Goal: Information Seeking & Learning: Learn about a topic

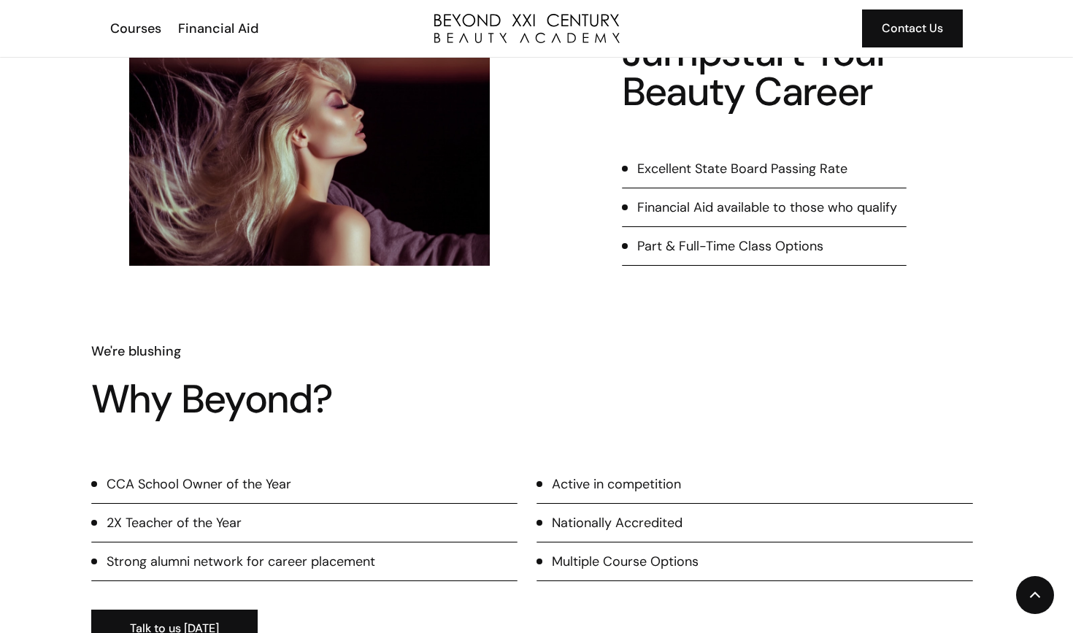
scroll to position [587, 0]
click at [680, 250] on div "Part & Full-Time Class Options" at bounding box center [730, 245] width 186 height 19
click at [658, 242] on div "Part & Full-Time Class Options" at bounding box center [730, 245] width 186 height 19
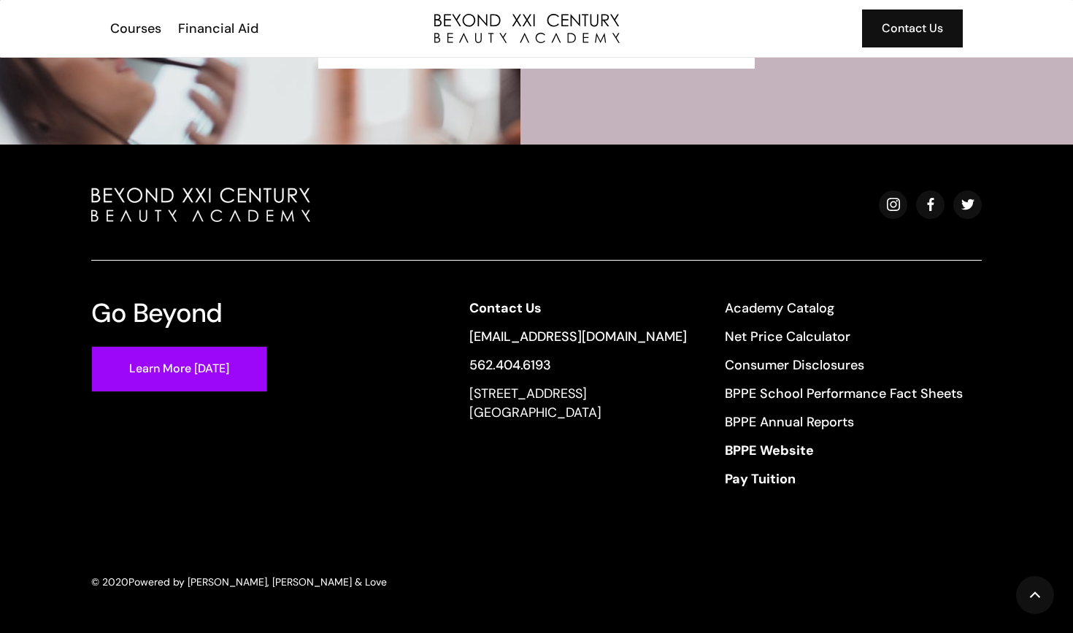
scroll to position [3442, 0]
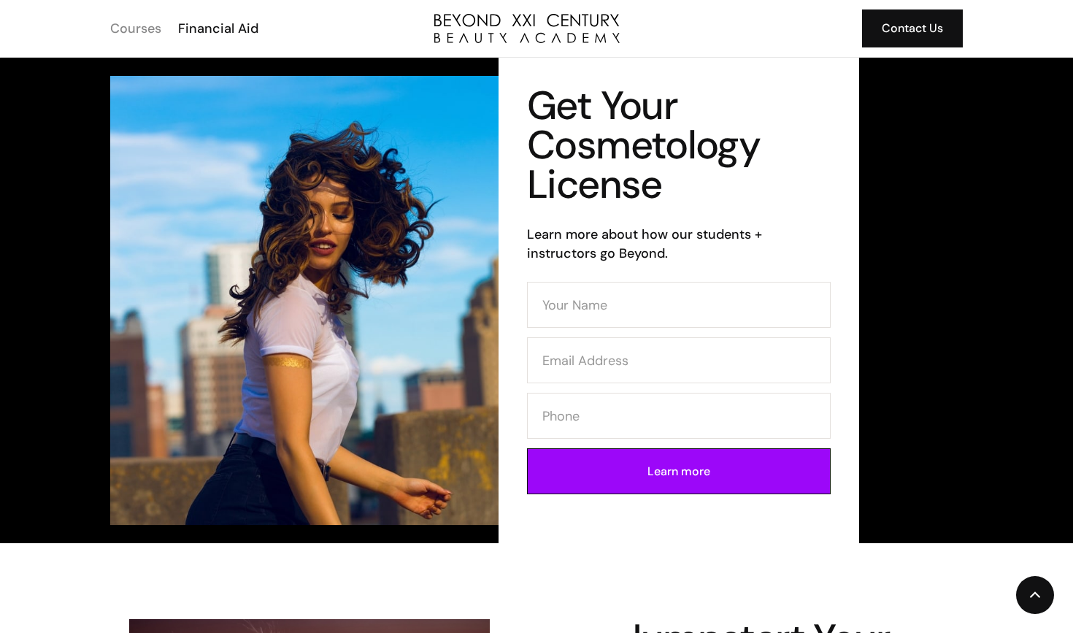
click at [138, 23] on div "Courses" at bounding box center [135, 28] width 51 height 19
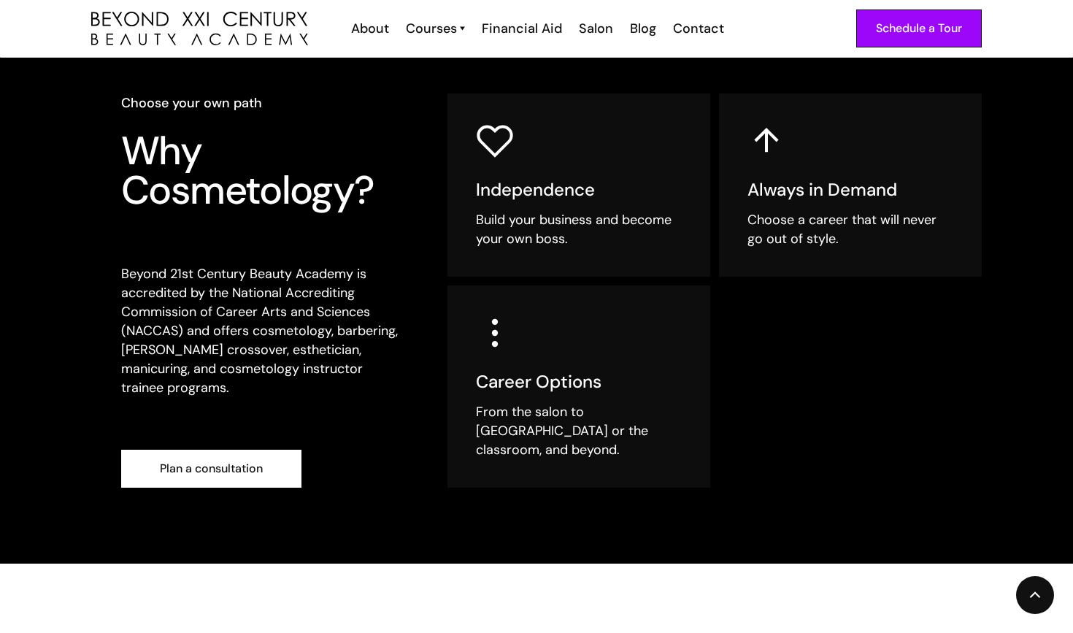
scroll to position [352, 0]
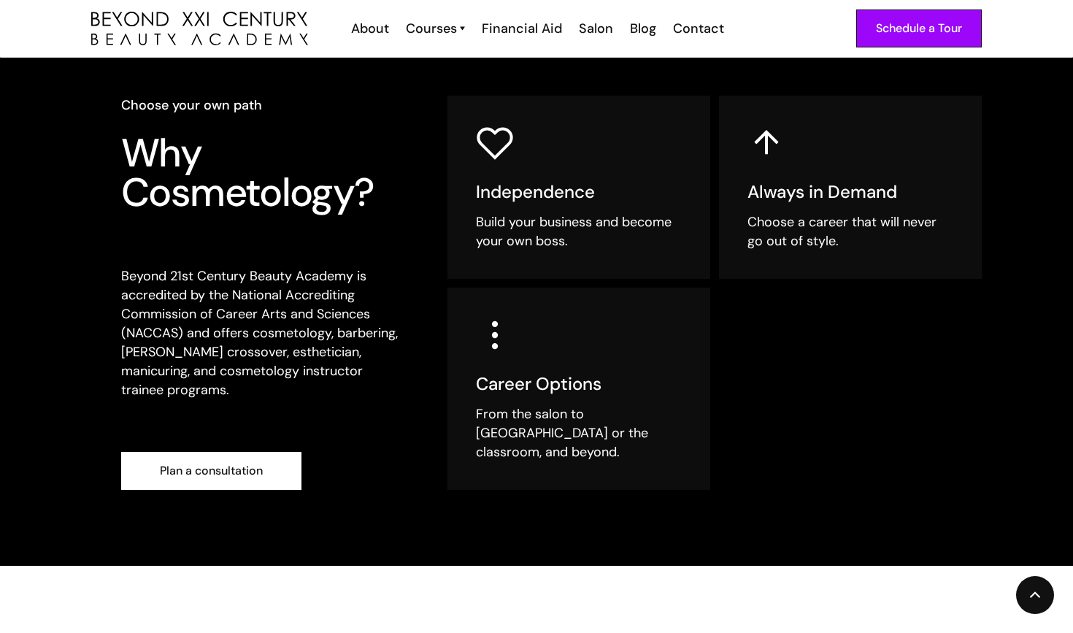
click at [498, 421] on div "From the salon to [GEOGRAPHIC_DATA] or the classroom, and beyond." at bounding box center [579, 432] width 206 height 57
click at [635, 330] on div "Career Options From the salon to [GEOGRAPHIC_DATA] or the classroom, and beyond." at bounding box center [578, 388] width 263 height 202
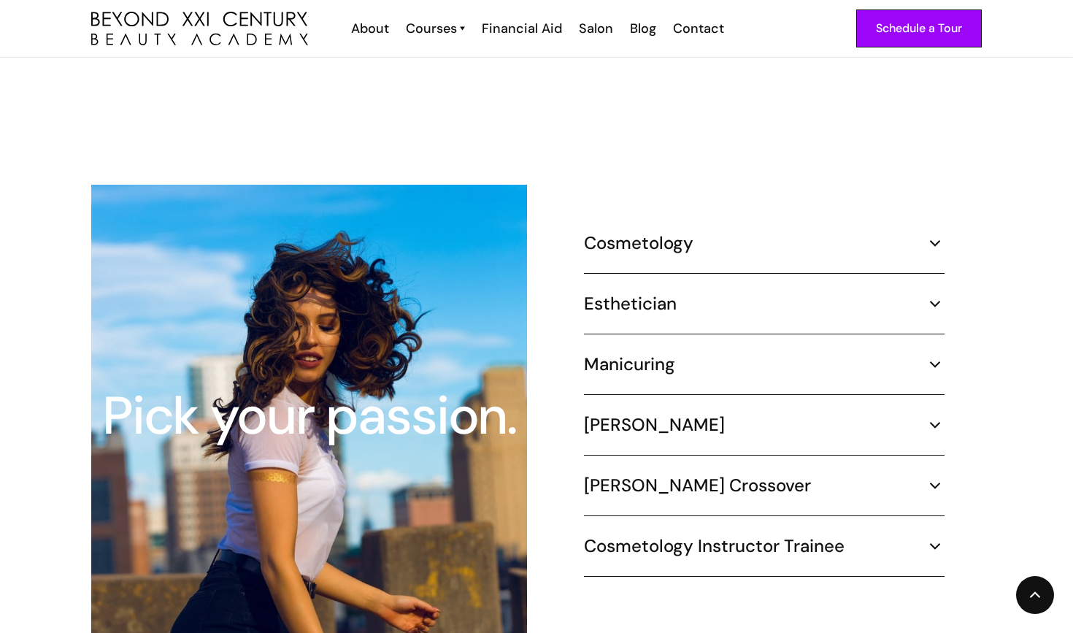
scroll to position [1334, 0]
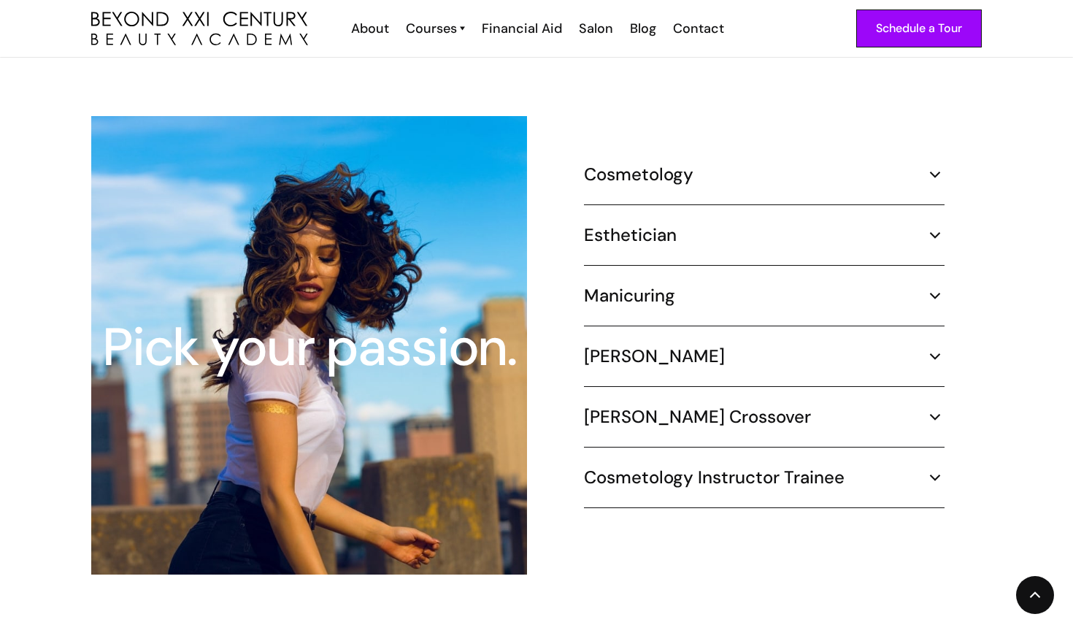
click at [762, 164] on div "Cosmetology" at bounding box center [764, 174] width 360 height 22
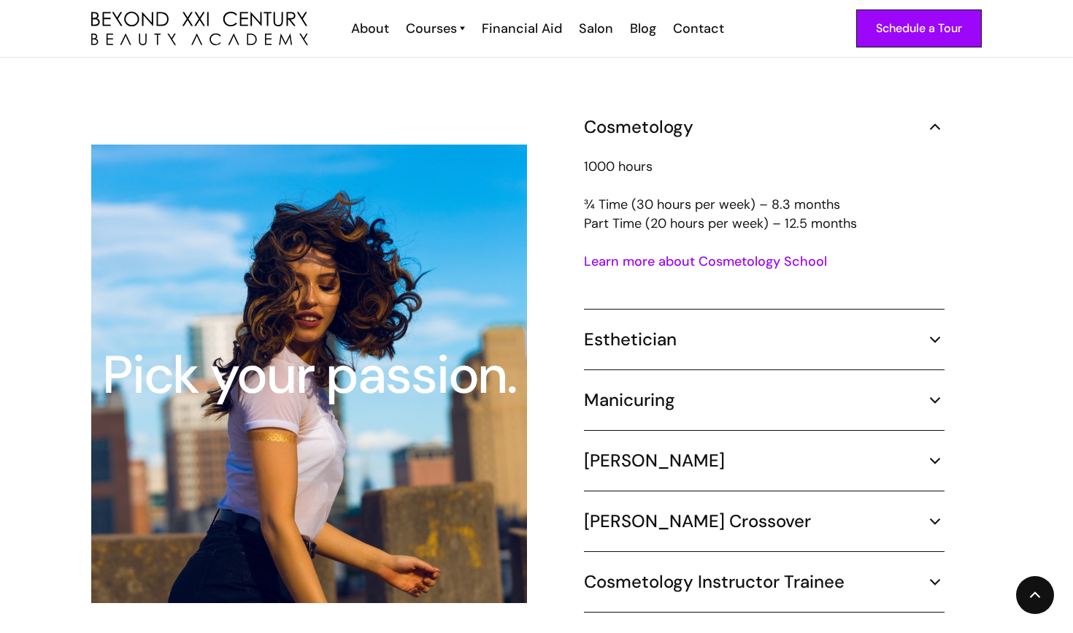
click at [768, 116] on div "Cosmetology" at bounding box center [764, 127] width 360 height 22
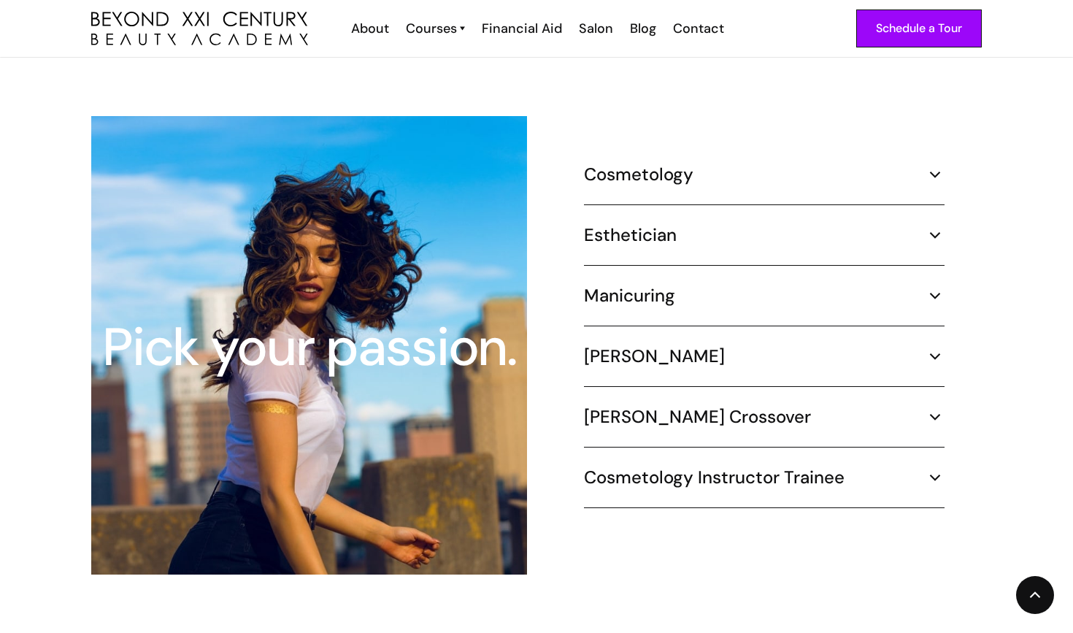
click at [703, 193] on div "Cosmetology 1000 hours ¾ Time (30 hours per week) – 8.3 months Part Time (20 ho…" at bounding box center [764, 344] width 360 height 363
click at [692, 224] on div "Esthetician" at bounding box center [764, 235] width 360 height 22
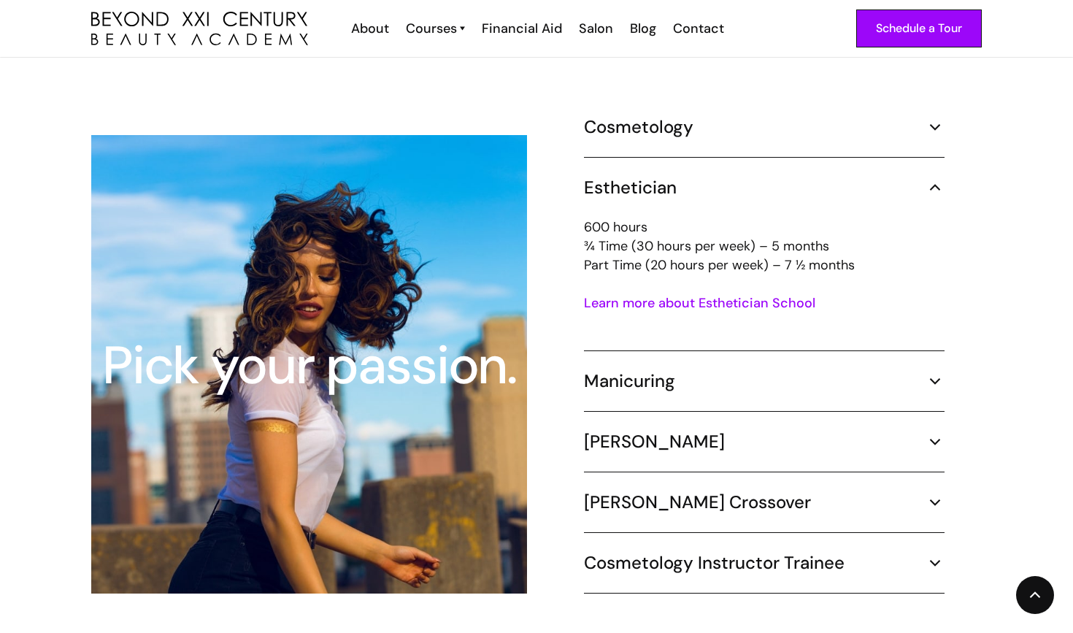
click at [689, 177] on div "Esthetician" at bounding box center [764, 188] width 360 height 22
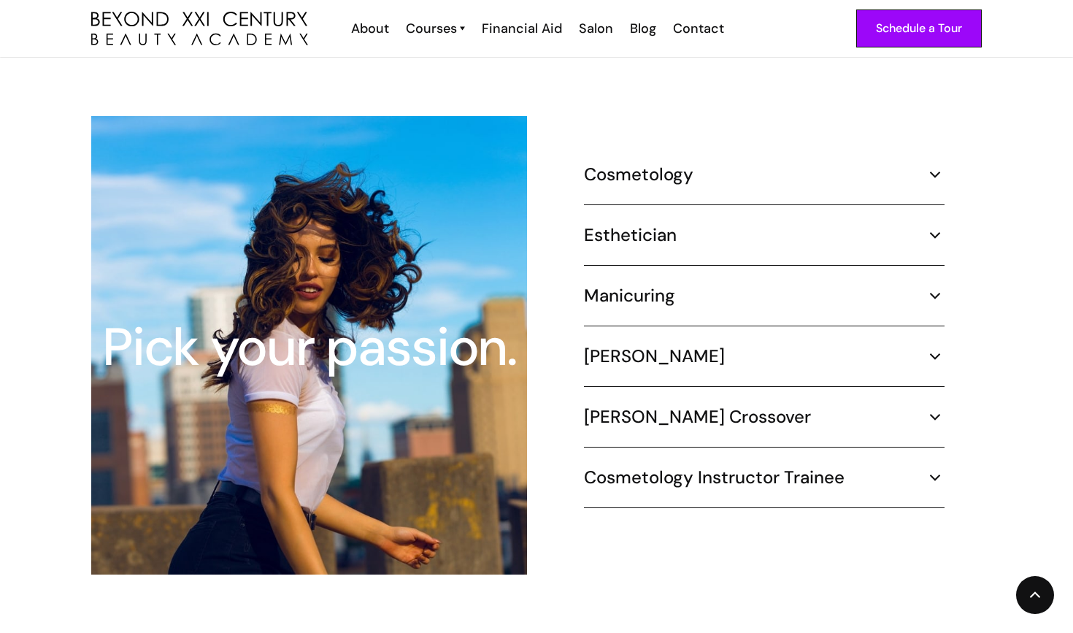
click at [655, 260] on div "Cosmetology 1000 hours ¾ Time (30 hours per week) – 8.3 months Part Time (20 ho…" at bounding box center [764, 344] width 360 height 363
click at [654, 290] on div "Manicuring 400 hours ‍ Part Time (20 hours per week) – 5 months Learn more abou…" at bounding box center [764, 306] width 360 height 42
click at [662, 285] on h5 "Manicuring" at bounding box center [629, 296] width 91 height 22
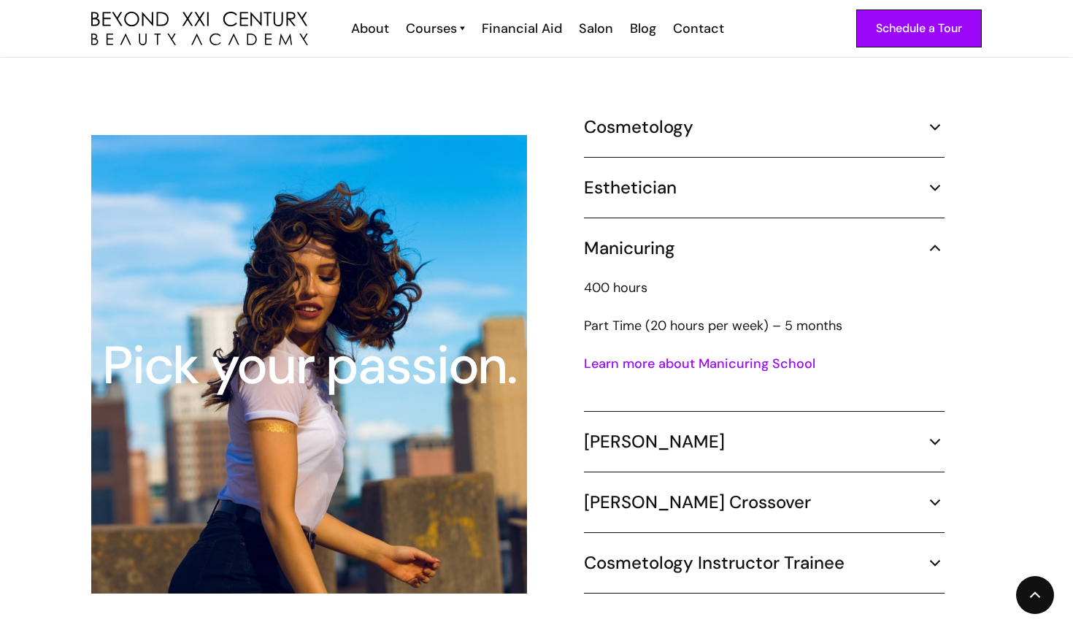
click at [668, 237] on h5 "Manicuring" at bounding box center [629, 248] width 91 height 22
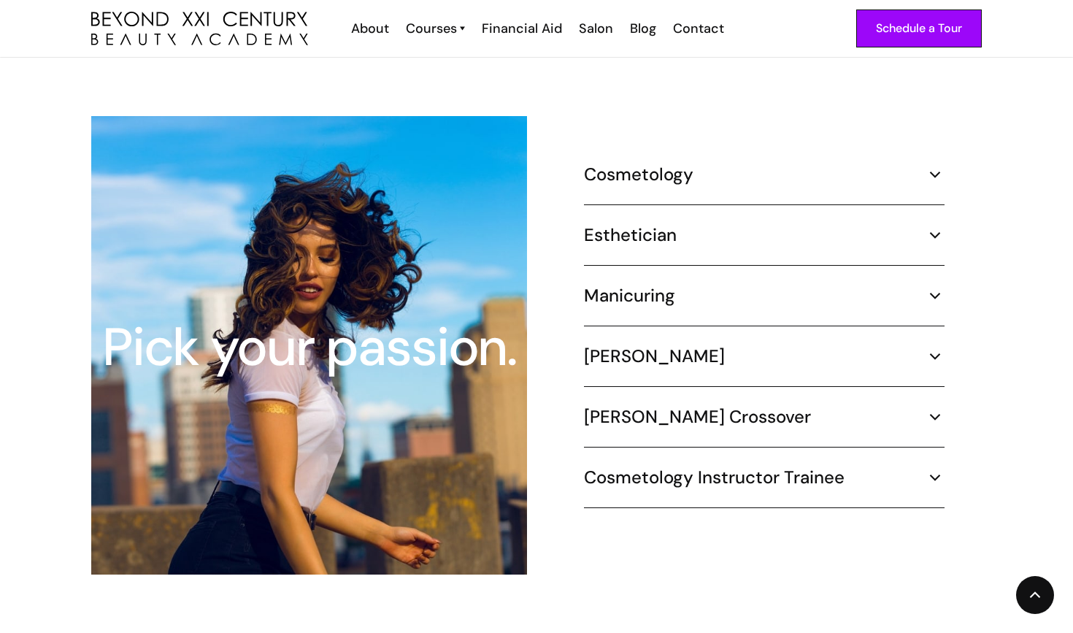
click at [686, 163] on h5 "Cosmetology" at bounding box center [638, 174] width 109 height 22
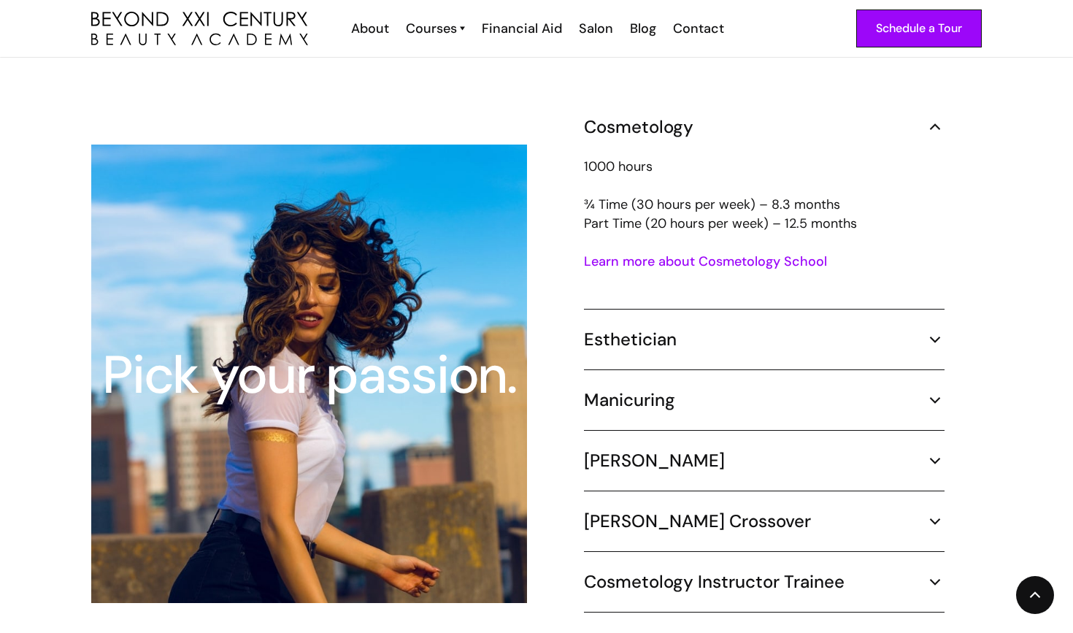
click at [673, 116] on h5 "Cosmetology" at bounding box center [638, 127] width 109 height 22
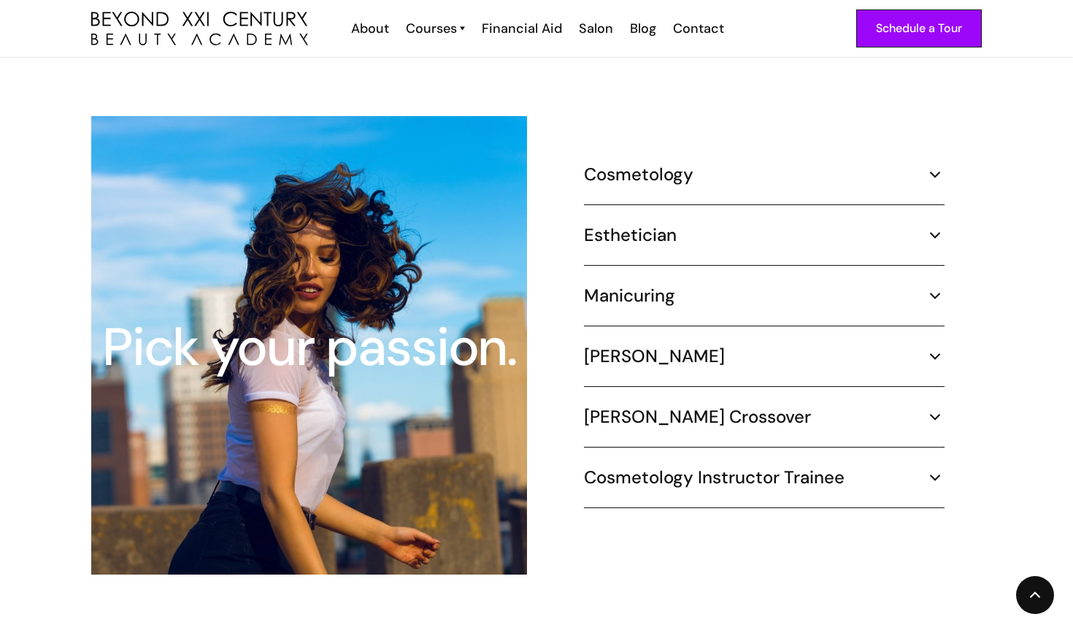
click at [605, 345] on h5 "[PERSON_NAME]" at bounding box center [654, 356] width 141 height 22
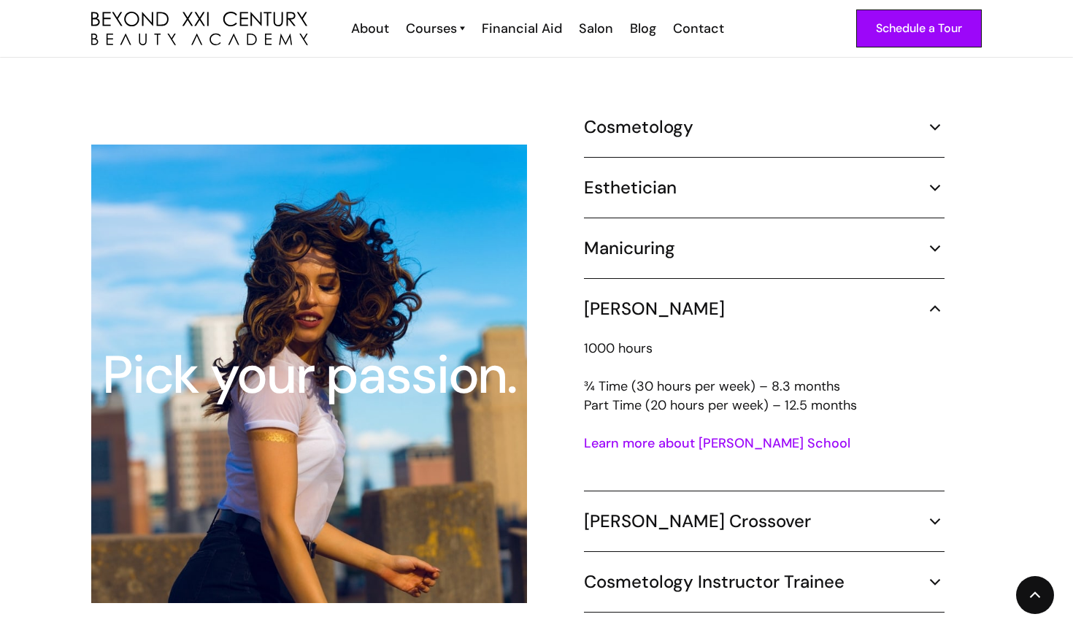
click at [660, 298] on div "[PERSON_NAME]" at bounding box center [764, 309] width 360 height 22
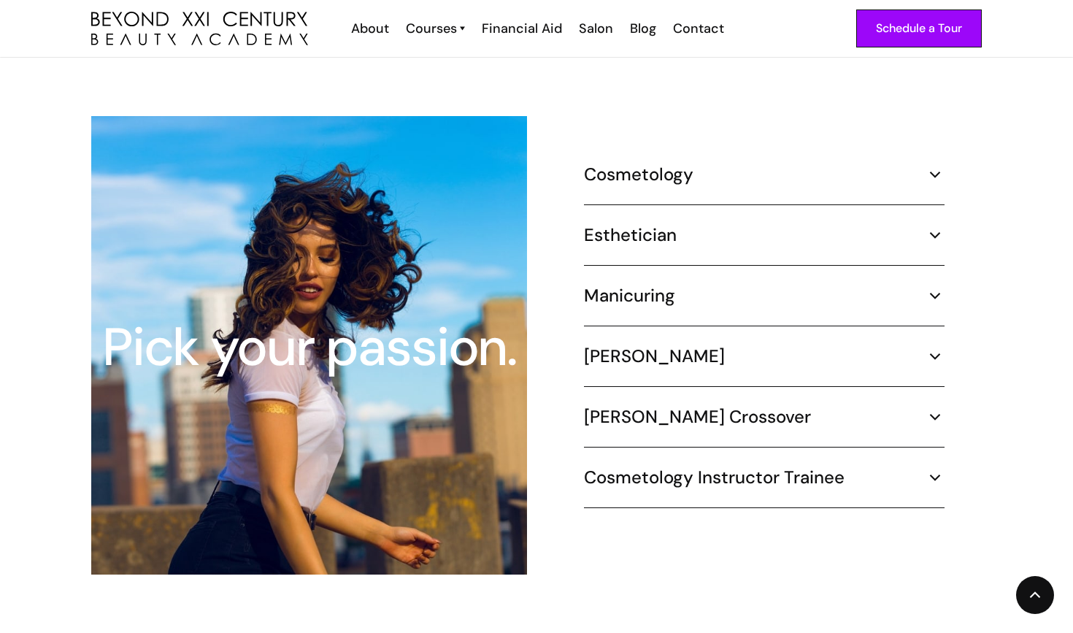
click at [660, 406] on h5 "[PERSON_NAME] Crossover" at bounding box center [697, 417] width 227 height 22
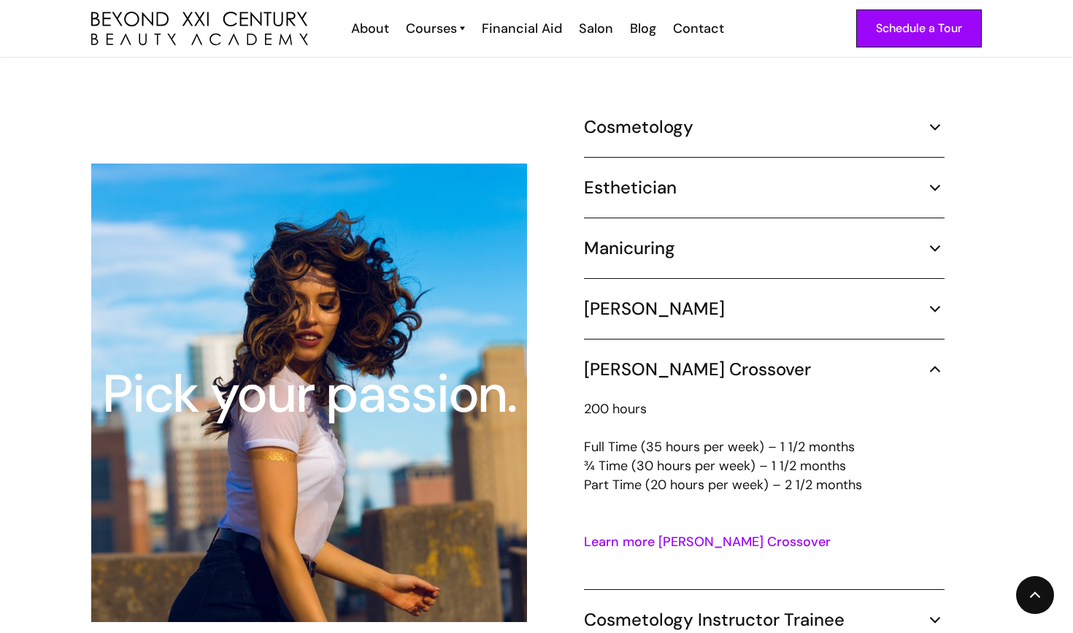
click at [657, 358] on h5 "[PERSON_NAME] Crossover" at bounding box center [697, 369] width 227 height 22
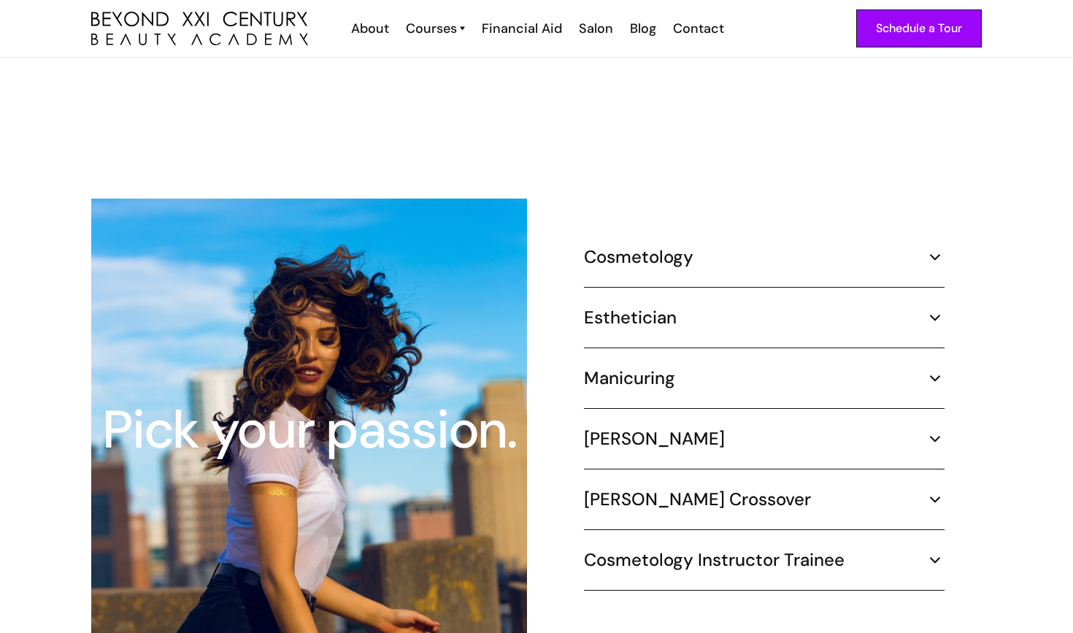
scroll to position [1199, 0]
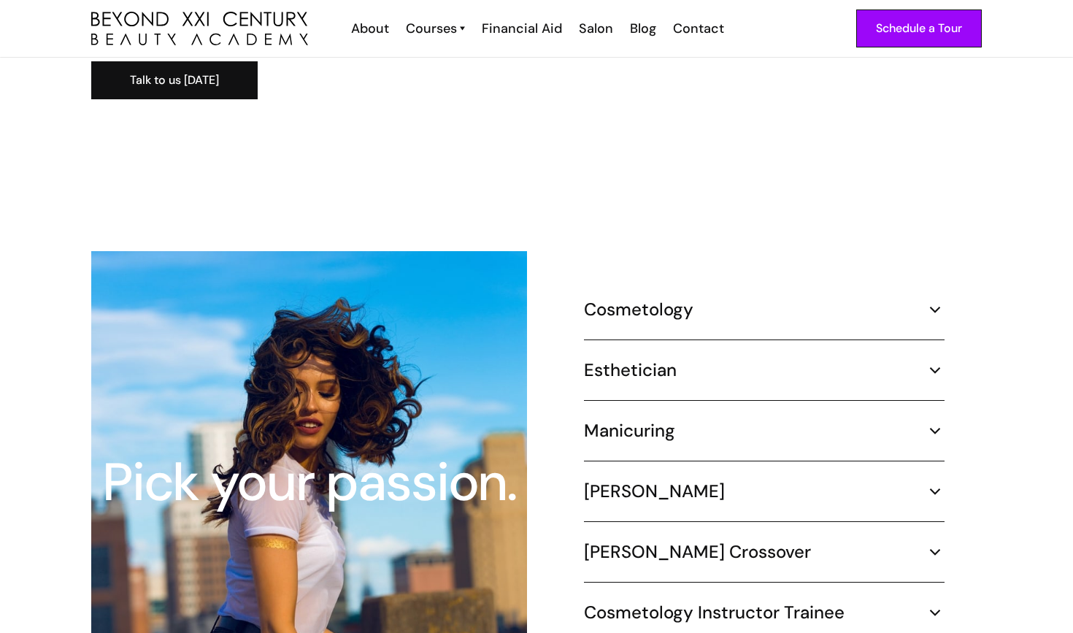
click at [672, 359] on h5 "Esthetician" at bounding box center [630, 370] width 93 height 22
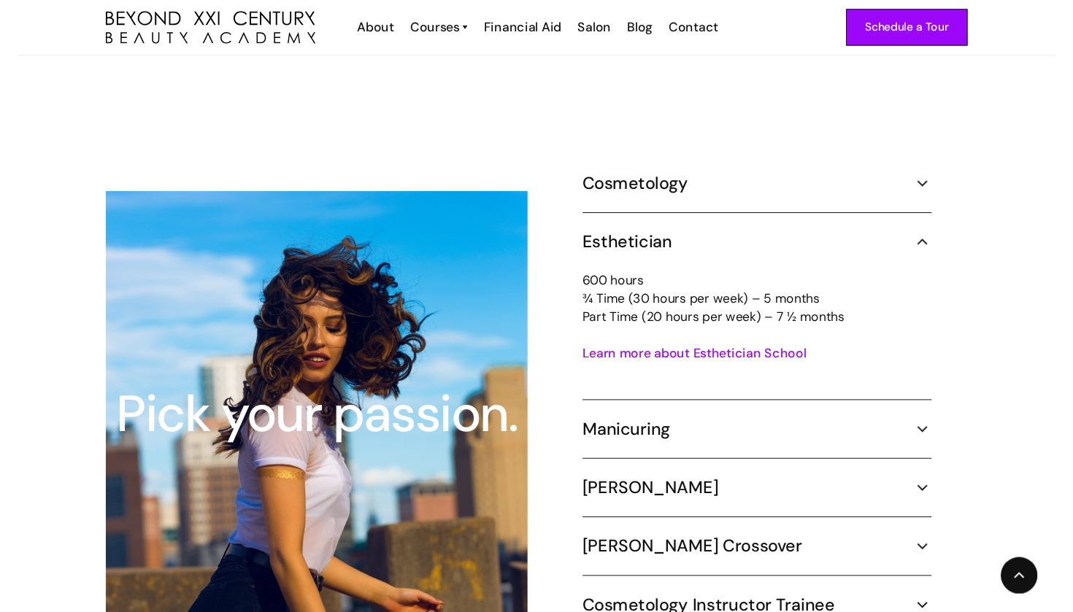
scroll to position [1274, 0]
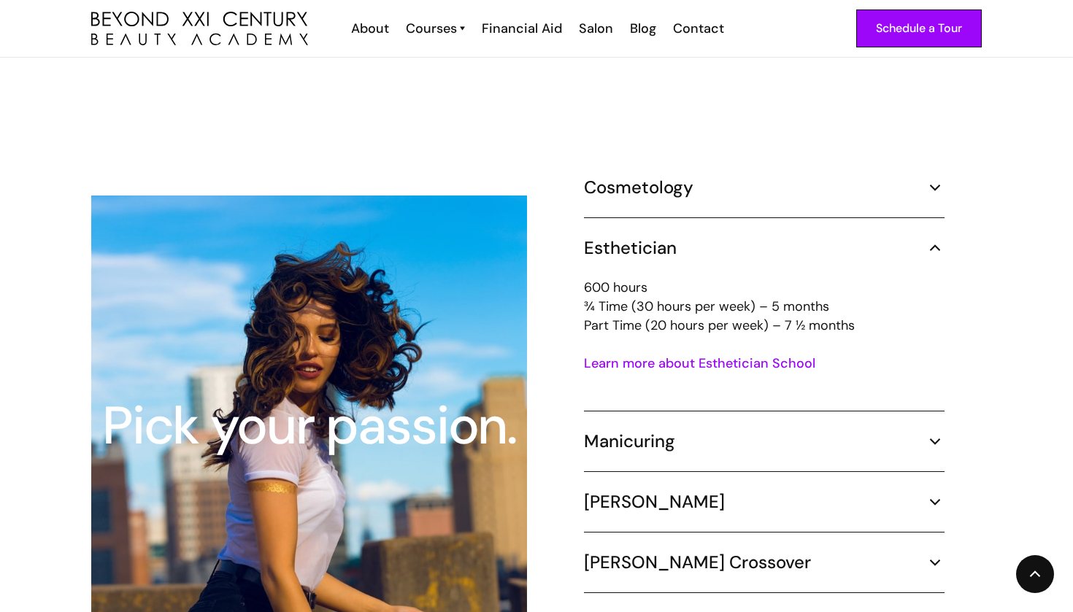
click at [649, 237] on h5 "Esthetician" at bounding box center [630, 248] width 93 height 22
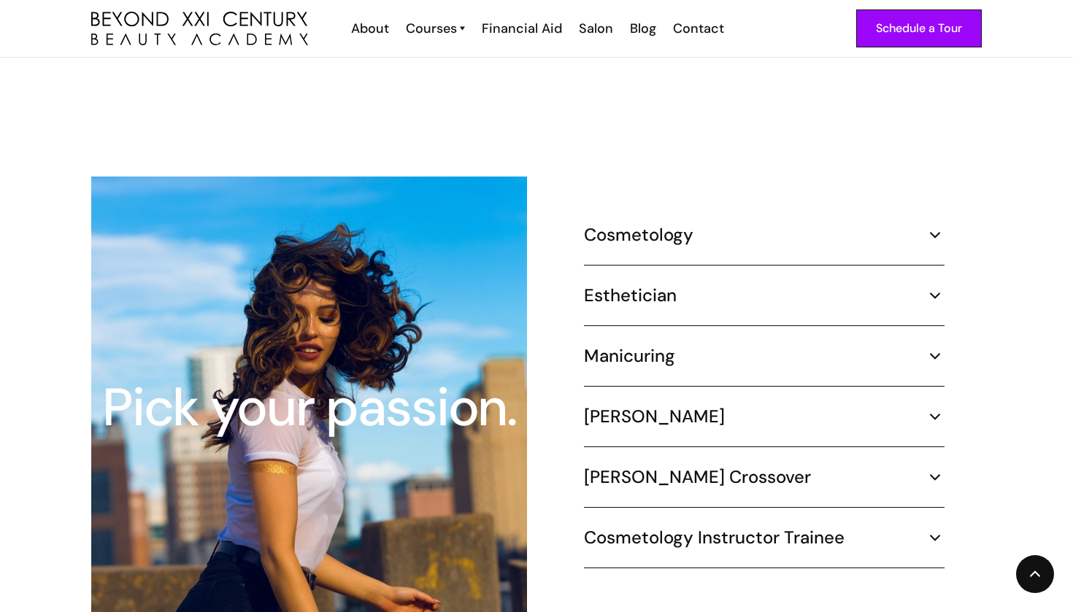
click at [630, 416] on div "[PERSON_NAME] 1000 hours ¾ Time (30 hours per week) – 8.3 months Part Time (20 …" at bounding box center [764, 427] width 360 height 42
click at [649, 406] on div "[PERSON_NAME]" at bounding box center [764, 417] width 360 height 22
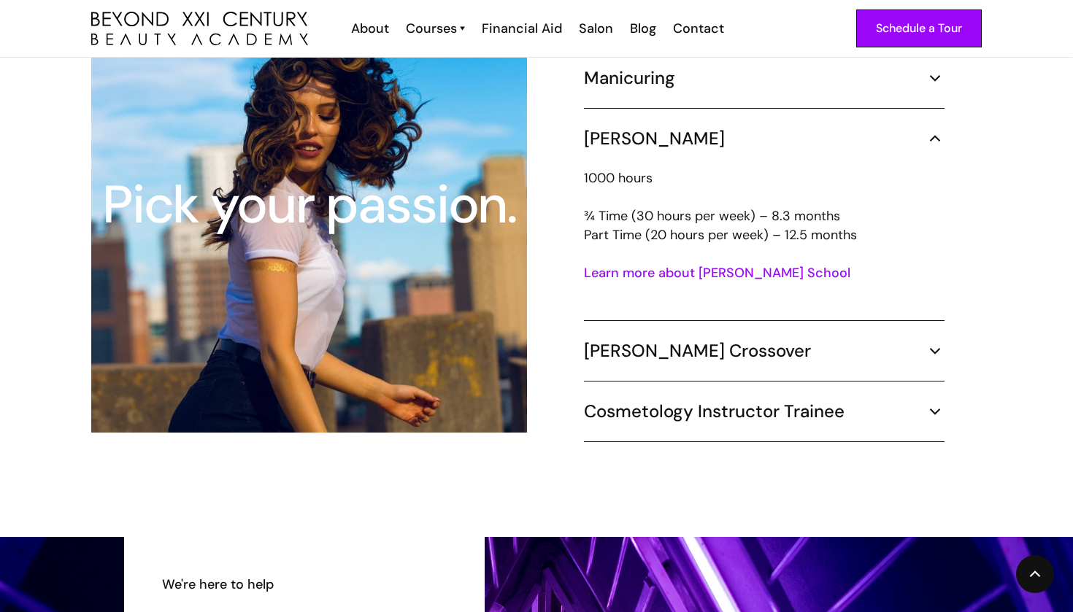
scroll to position [1510, 0]
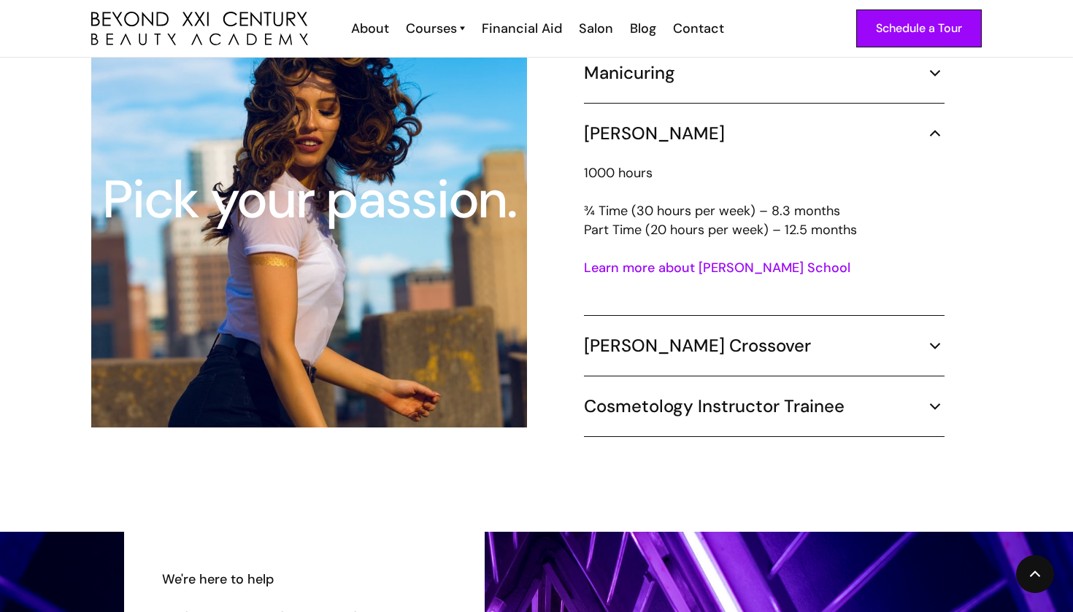
click at [753, 335] on div "[PERSON_NAME] Crossover" at bounding box center [764, 346] width 360 height 22
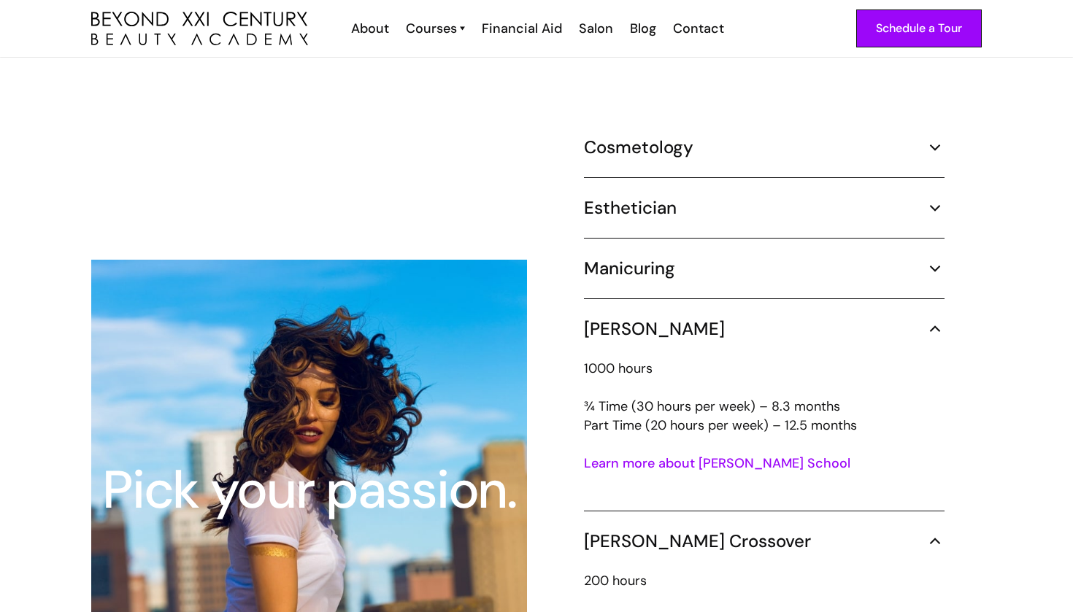
scroll to position [1315, 0]
click at [735, 136] on div "Cosmetology" at bounding box center [764, 147] width 360 height 22
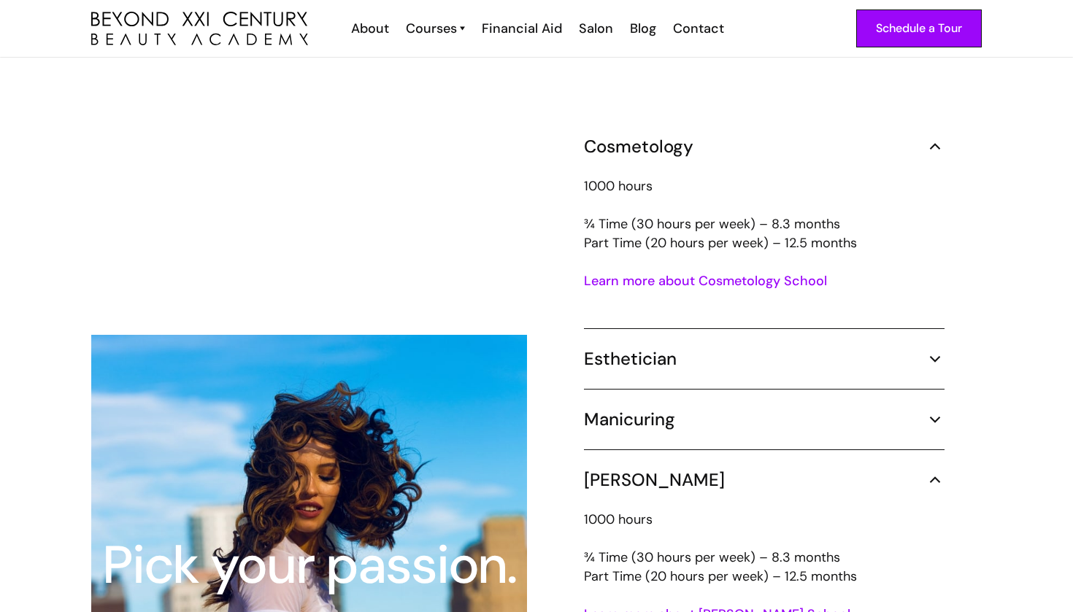
click at [669, 272] on link "Learn more about Cosmetology School" at bounding box center [705, 281] width 243 height 18
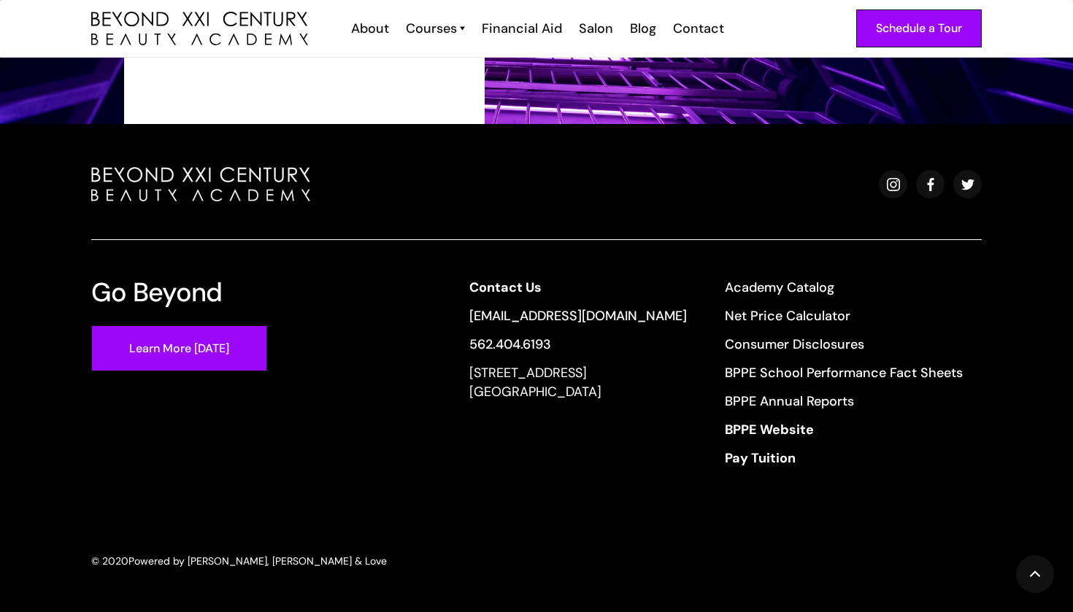
scroll to position [2723, 0]
